Goal: Find specific page/section: Find specific page/section

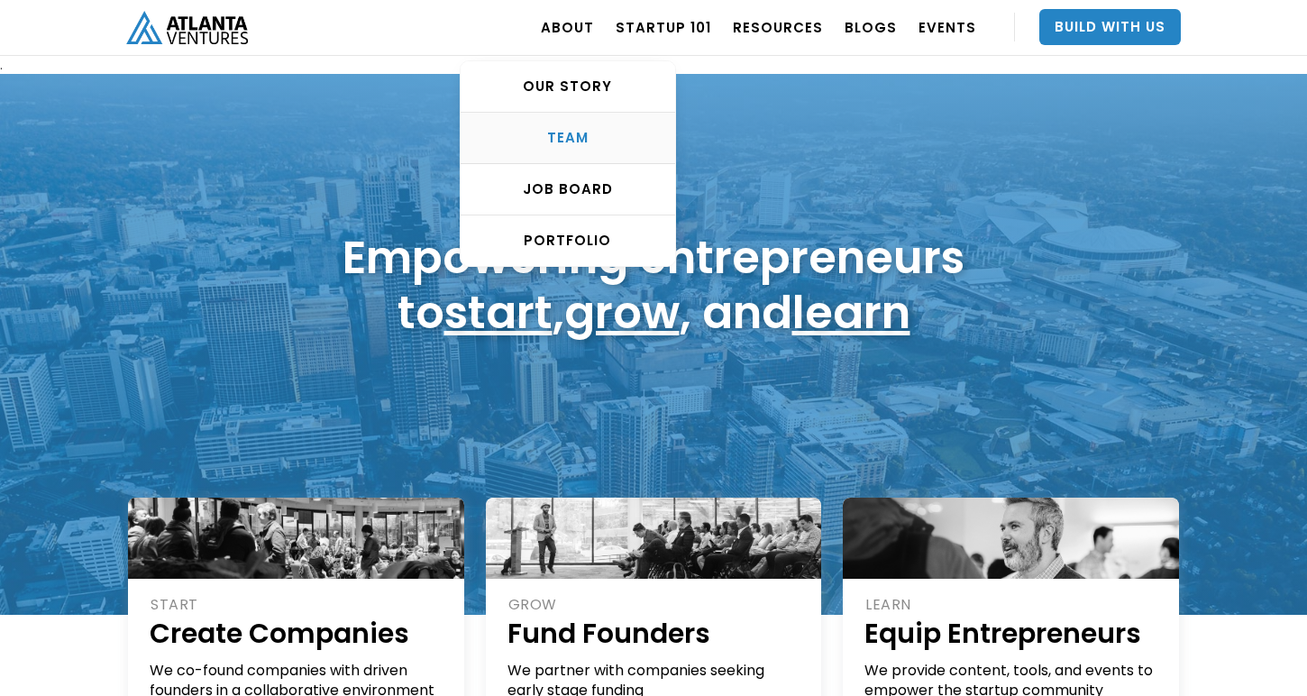
click at [589, 133] on div "TEAM" at bounding box center [568, 138] width 215 height 18
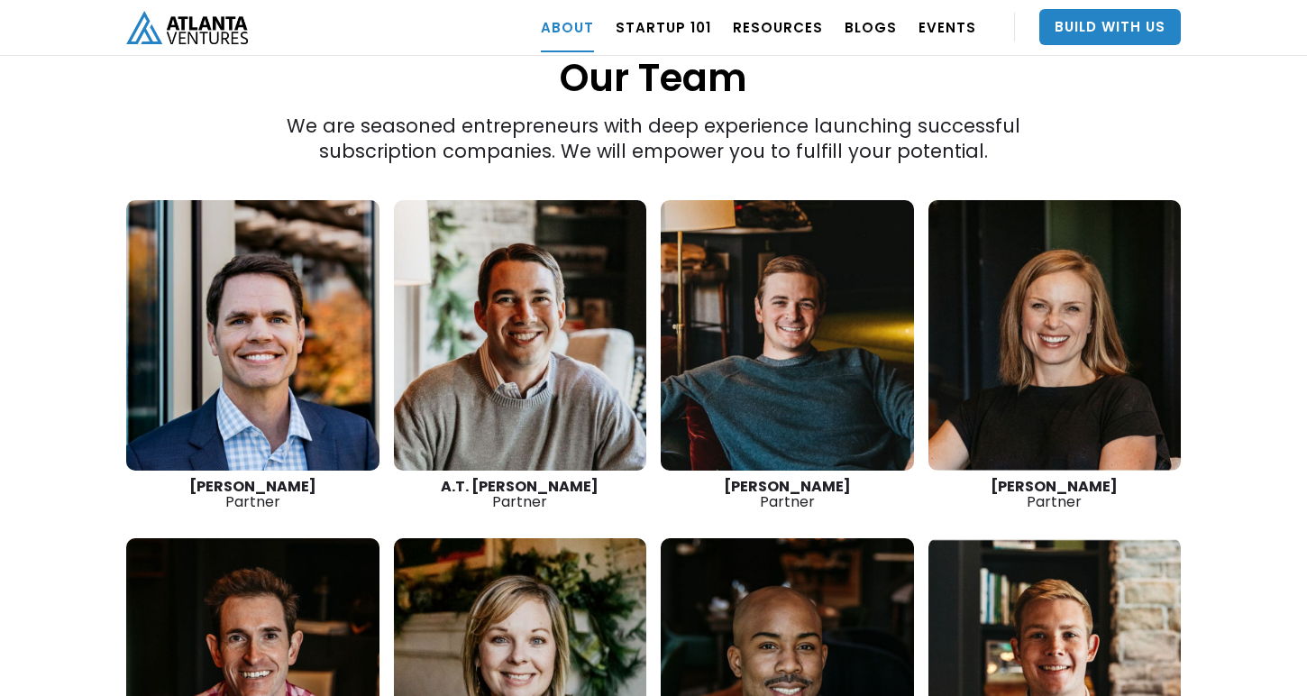
scroll to position [2637, 0]
